Goal: Information Seeking & Learning: Learn about a topic

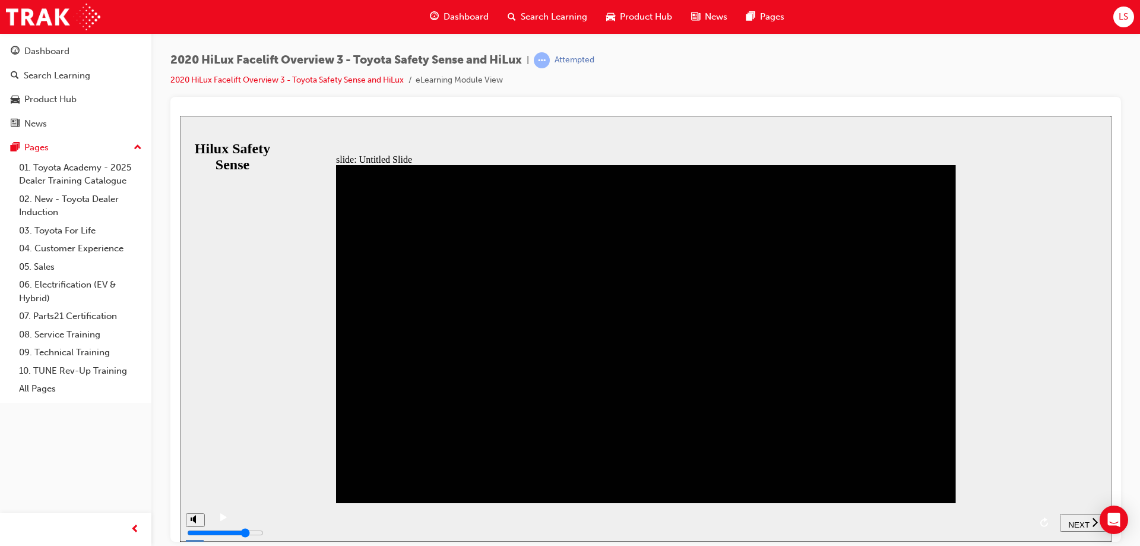
click at [220, 519] on icon "play/pause" at bounding box center [223, 516] width 7 height 8
click at [527, 513] on div "playback controls" at bounding box center [633, 513] width 794 height 0
click at [574, 513] on div "playback controls" at bounding box center [633, 513] width 794 height 0
click at [1079, 520] on span "NEXT" at bounding box center [1078, 523] width 21 height 9
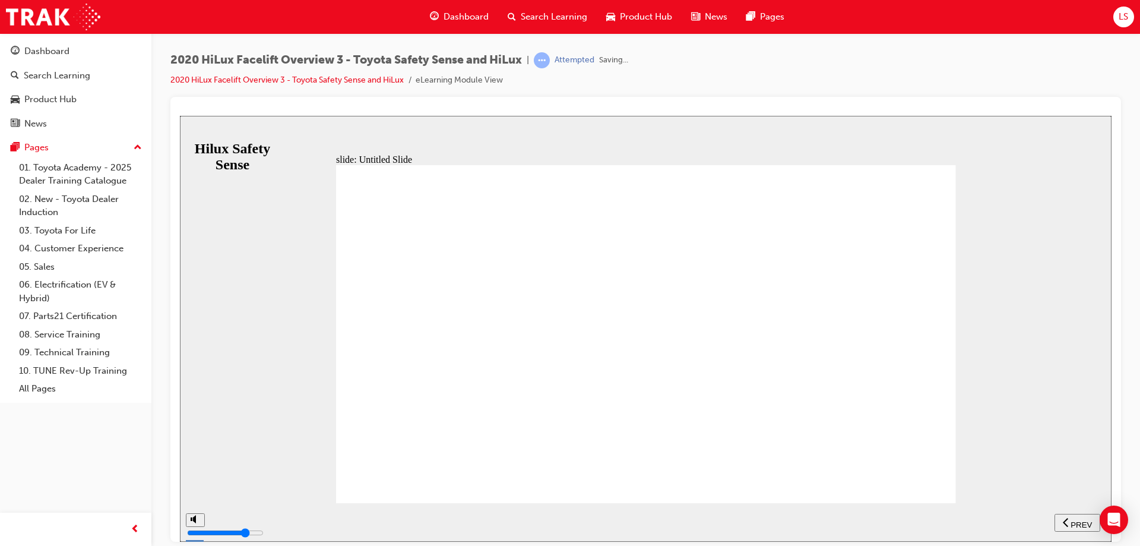
click at [577, 15] on span "Search Learning" at bounding box center [554, 17] width 66 height 14
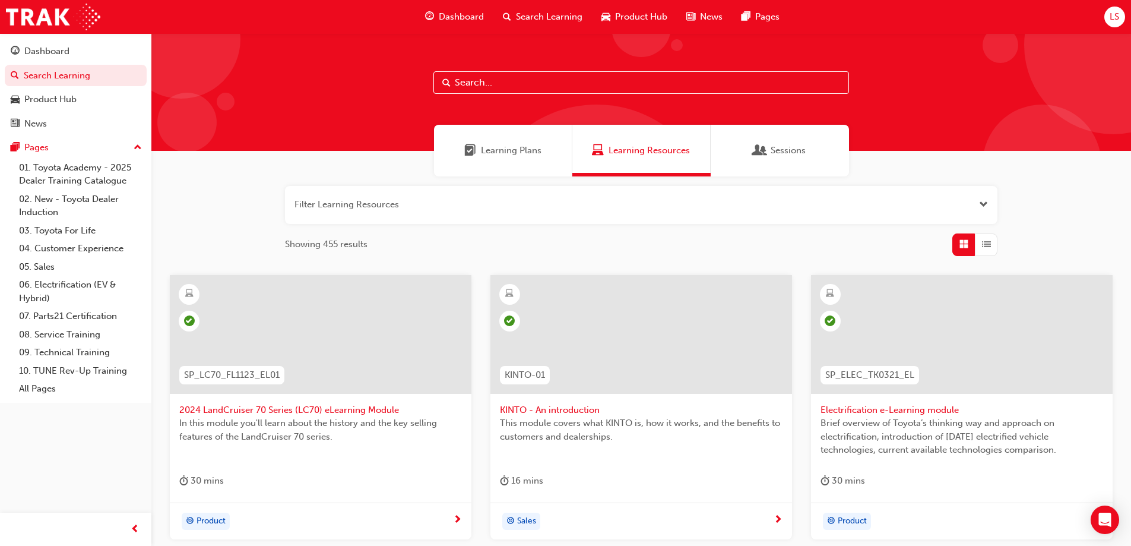
scroll to position [356, 0]
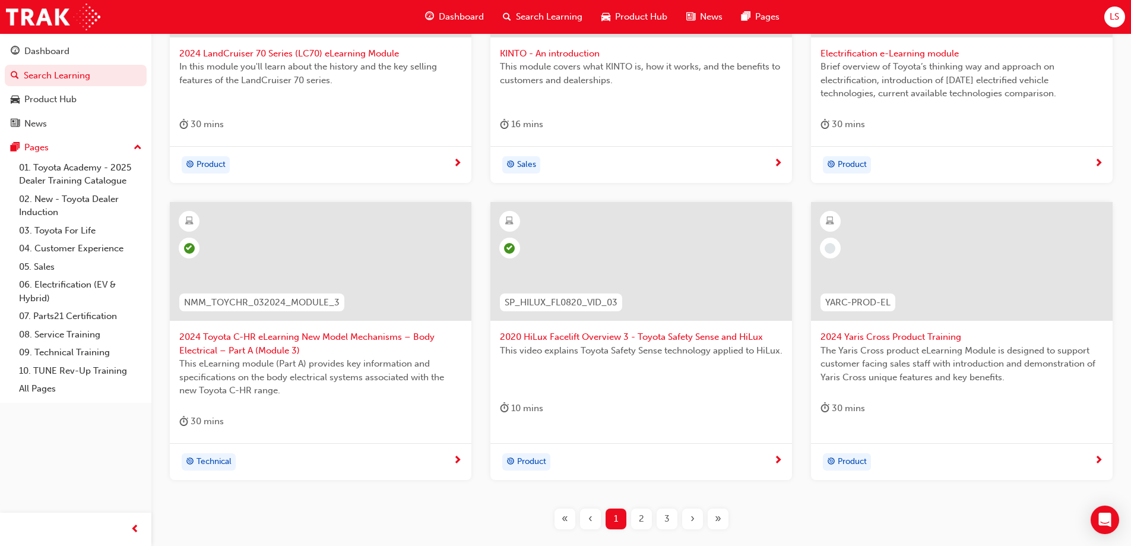
click at [889, 334] on span "2024 Yaris Cross Product Training" at bounding box center [961, 337] width 283 height 14
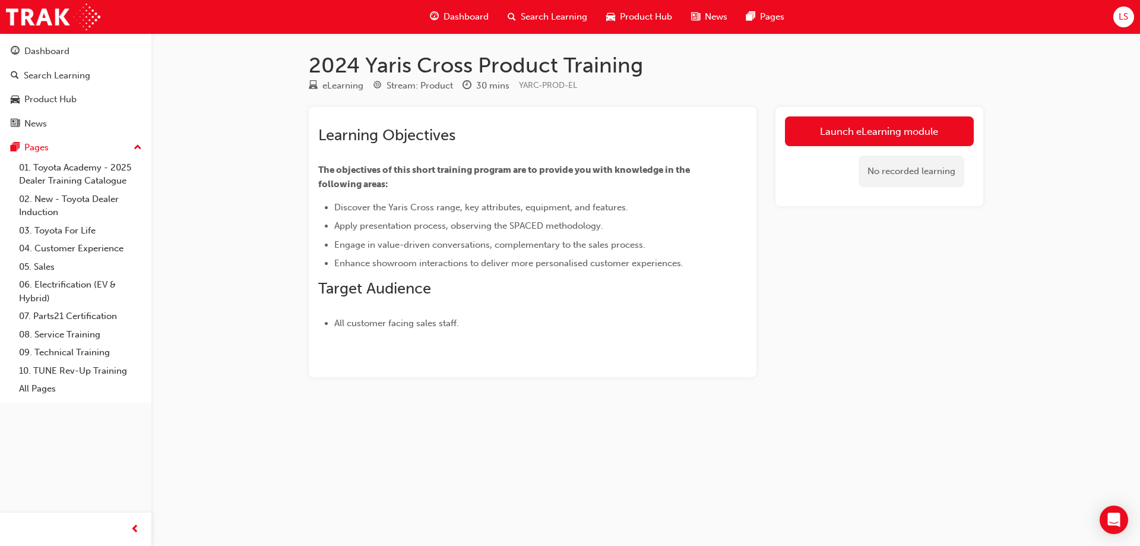
drag, startPoint x: 889, startPoint y: 334, endPoint x: 892, endPoint y: 414, distance: 80.8
click at [892, 414] on div "2024 Yaris Cross Product Training eLearning Stream: Product 30 mins YARC-PROD-E…" at bounding box center [646, 233] width 712 height 363
click at [844, 134] on link "Launch eLearning module" at bounding box center [879, 131] width 189 height 30
